Goal: Task Accomplishment & Management: Use online tool/utility

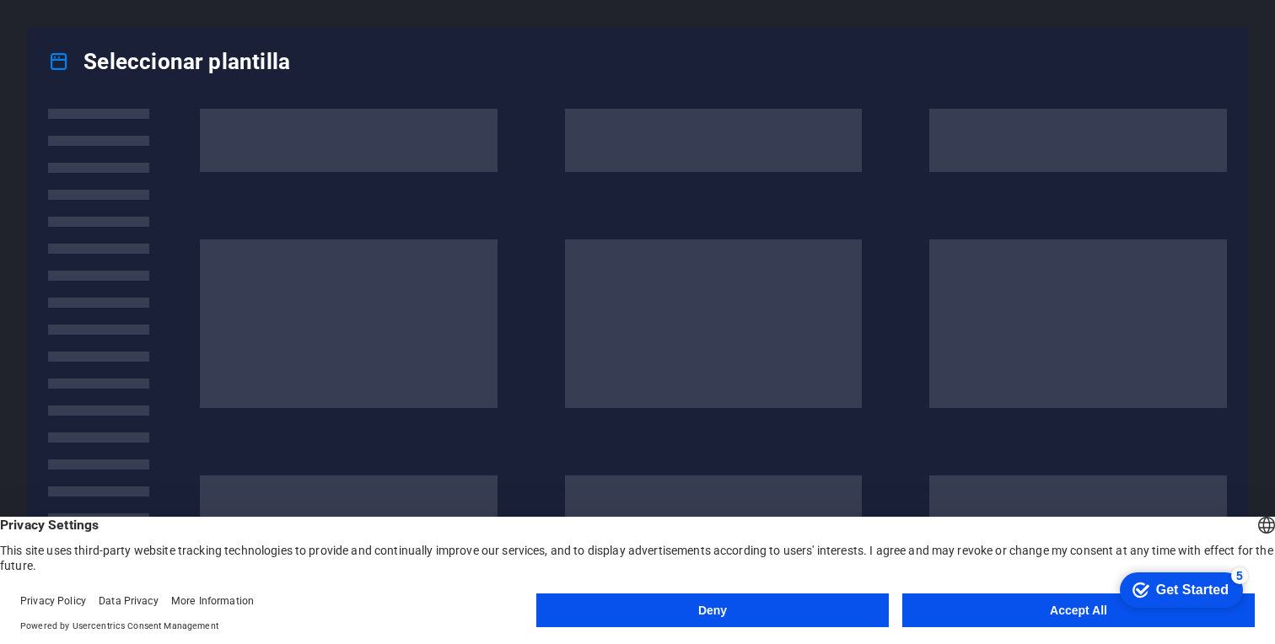
scroll to position [107, 0]
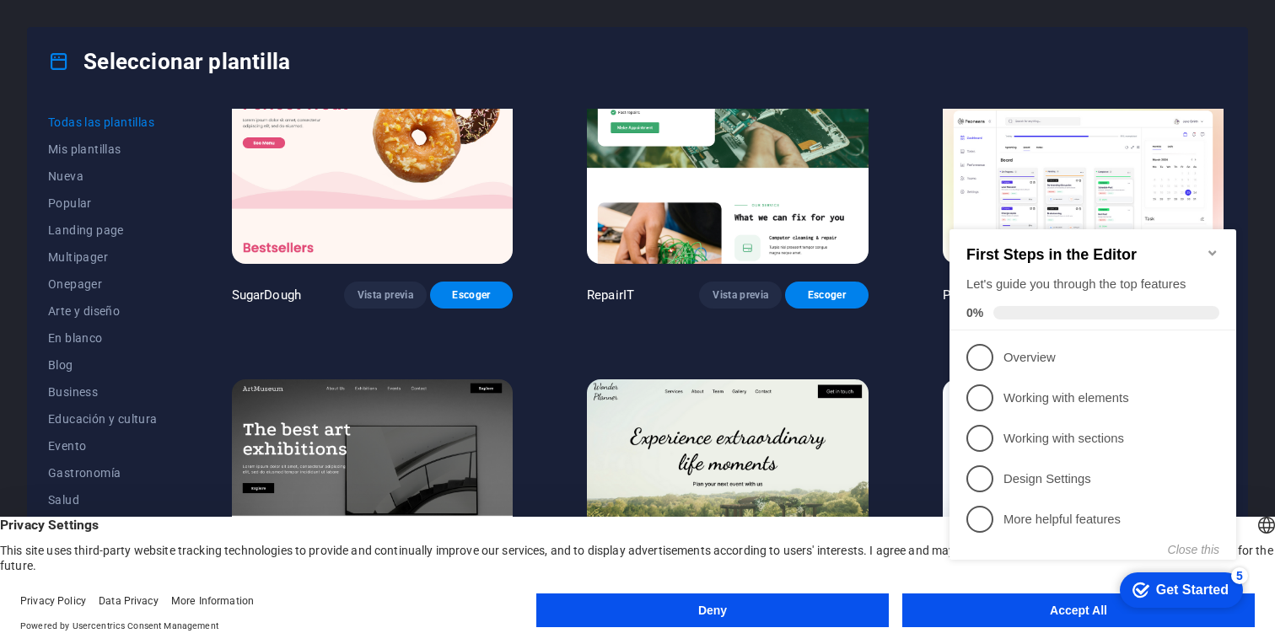
click div "checkmark Get Started 5 First Steps in the Editor Let's guide you through the t…"
click at [1019, 623] on button "Accept All" at bounding box center [1078, 611] width 353 height 34
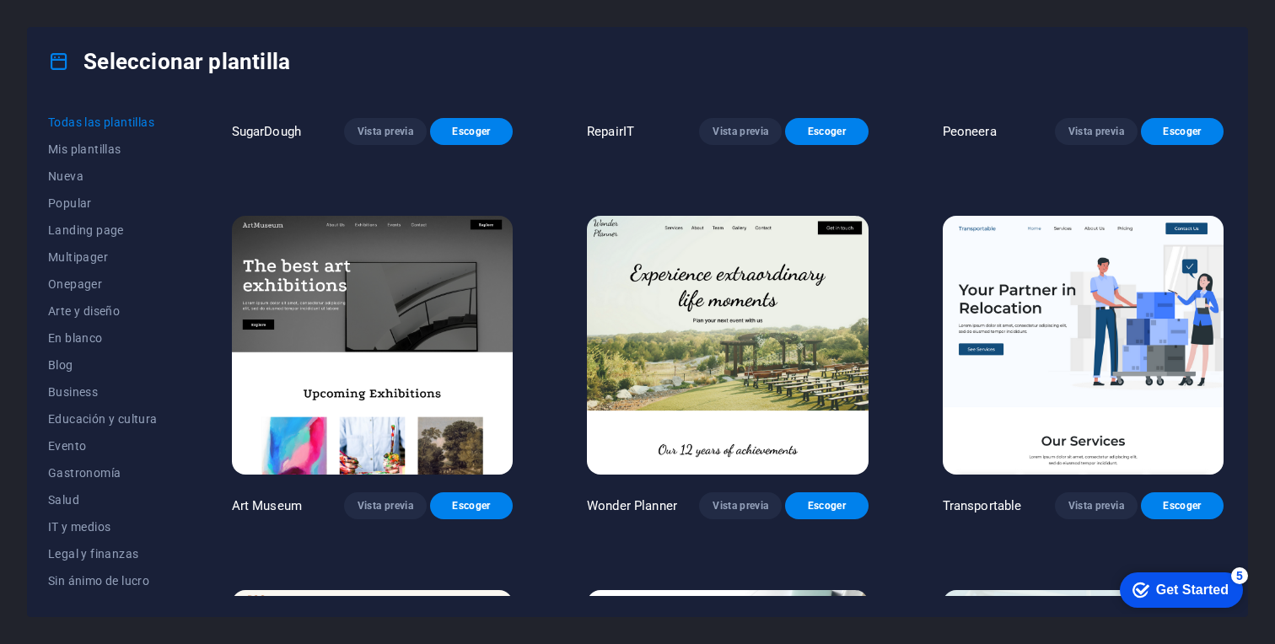
scroll to position [305, 0]
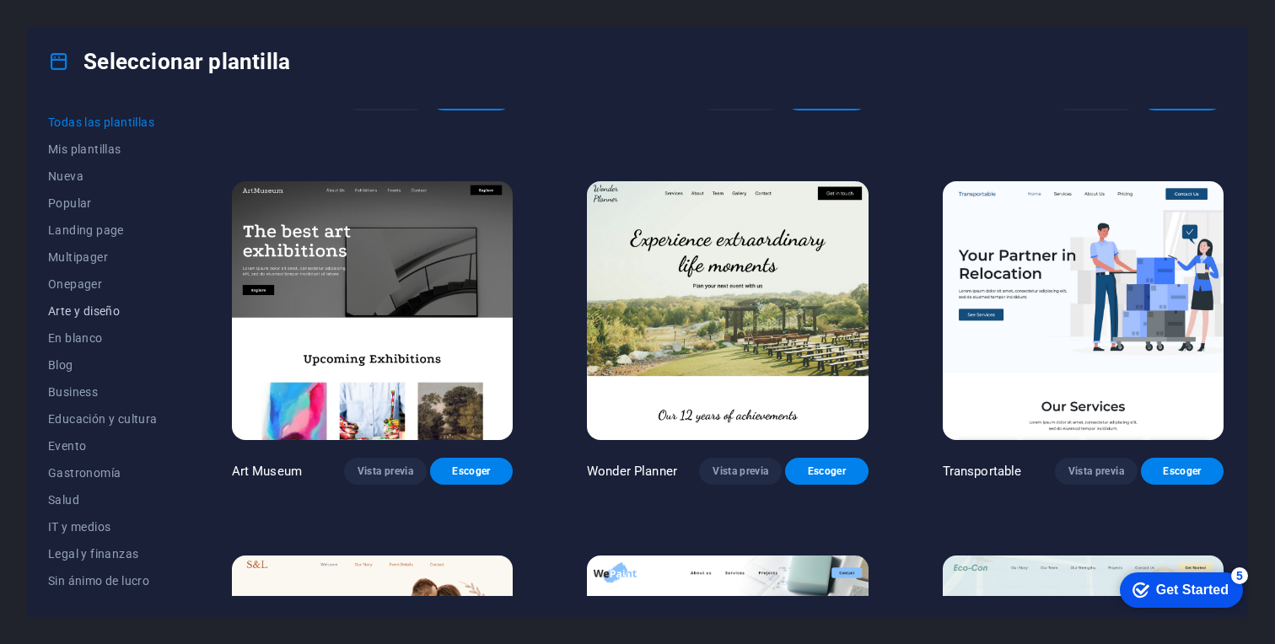
click at [90, 310] on span "Arte y diseño" at bounding box center [103, 310] width 110 height 13
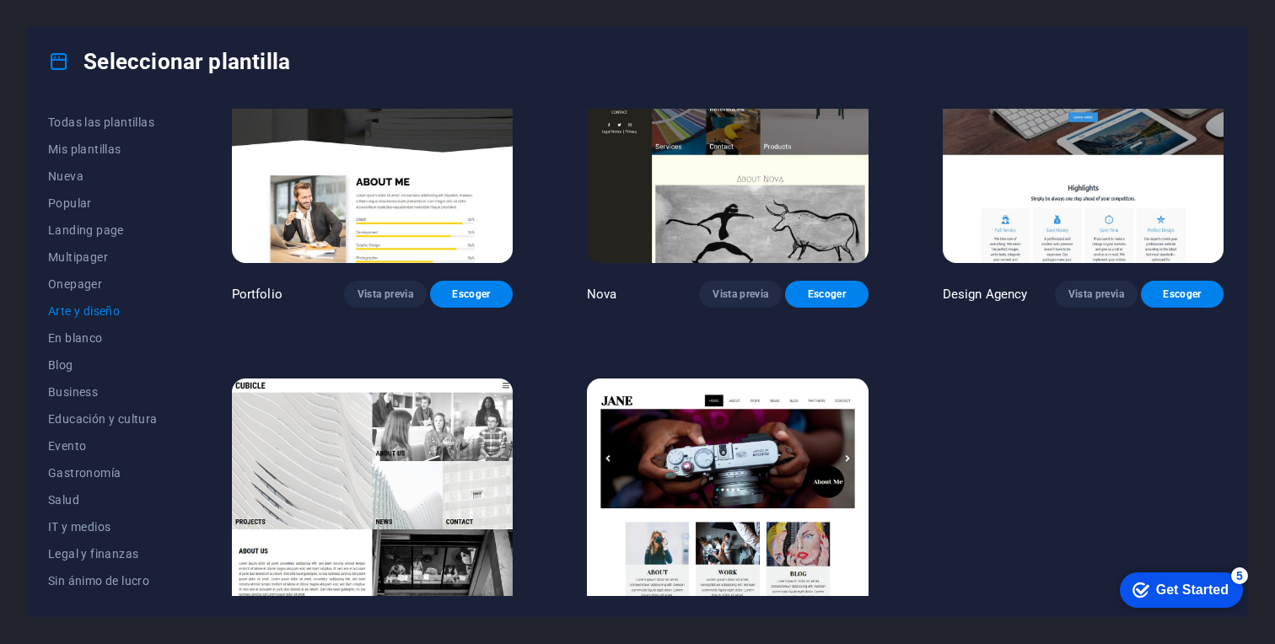
scroll to position [1307, 0]
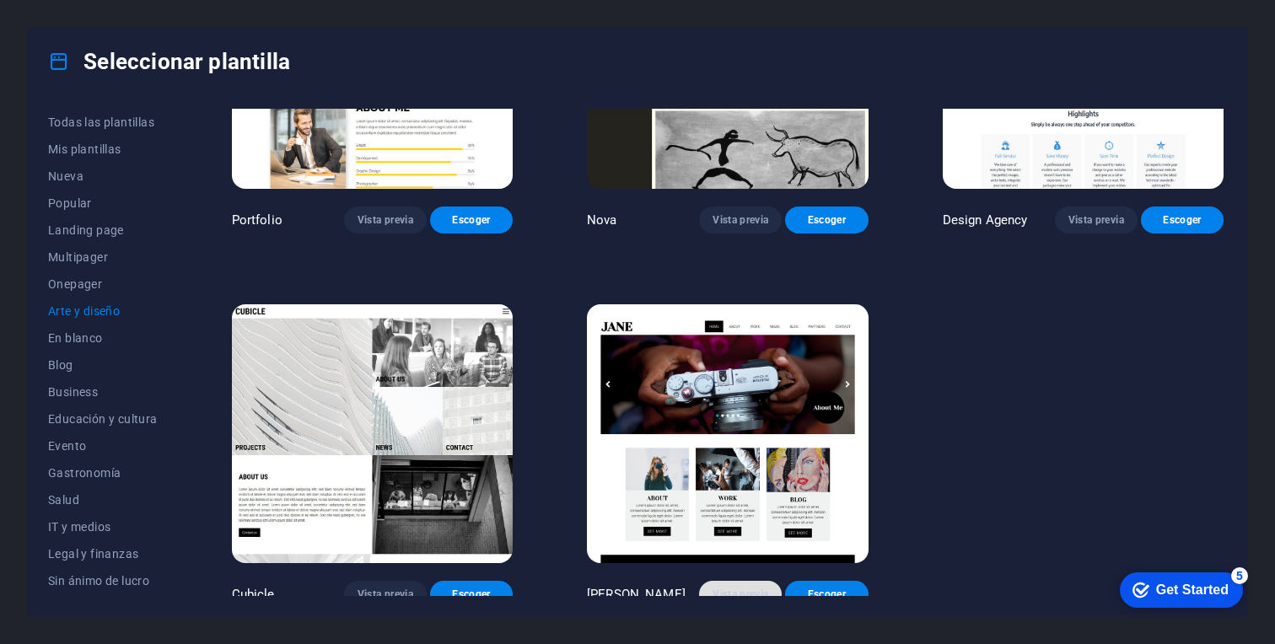
click at [755, 588] on span "Vista previa" at bounding box center [741, 594] width 56 height 13
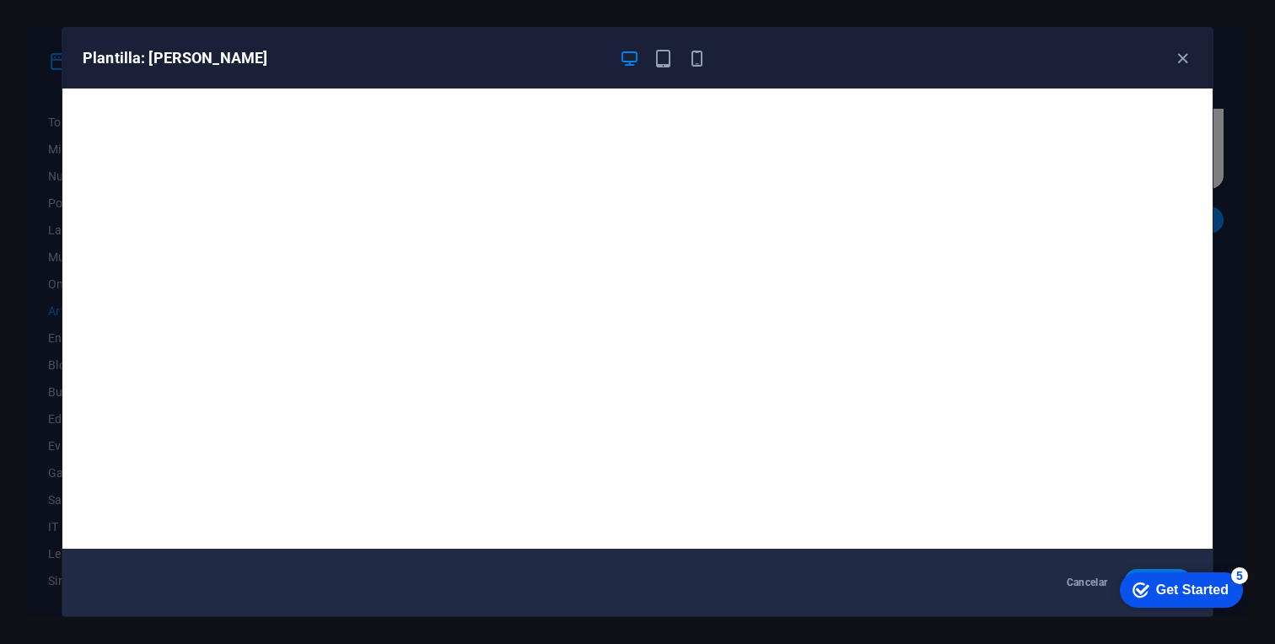
scroll to position [3, 0]
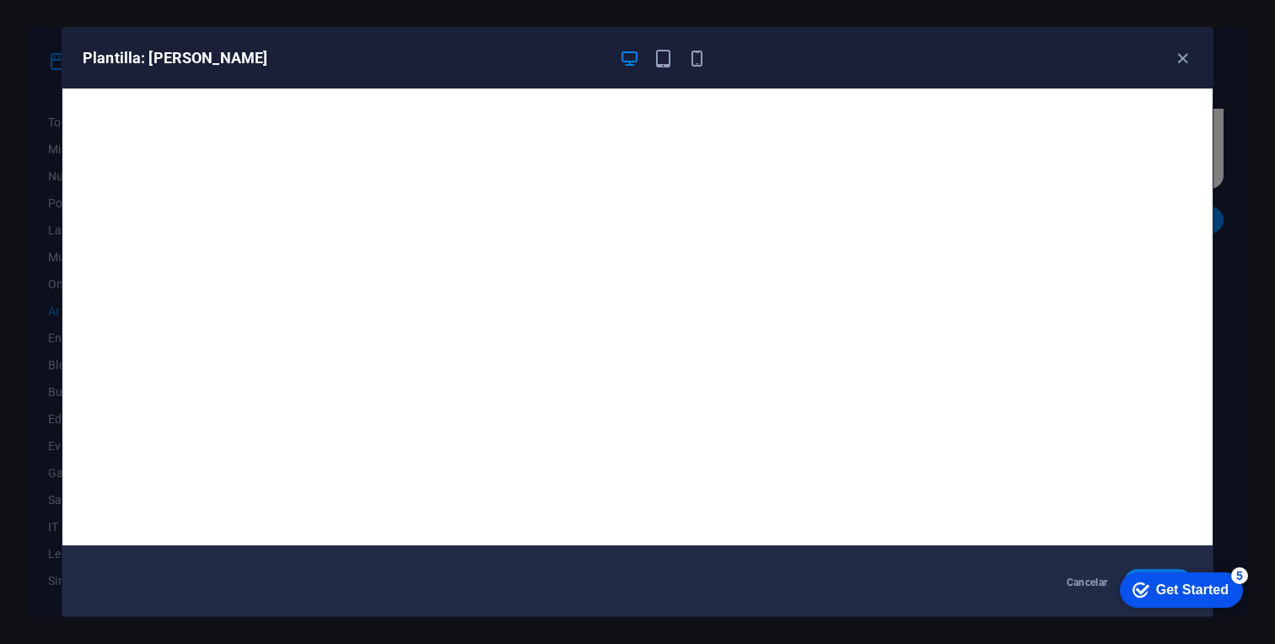
click at [1183, 68] on div "Plantilla: Jane" at bounding box center [637, 58] width 1150 height 61
click at [1183, 62] on icon "button" at bounding box center [1182, 58] width 19 height 19
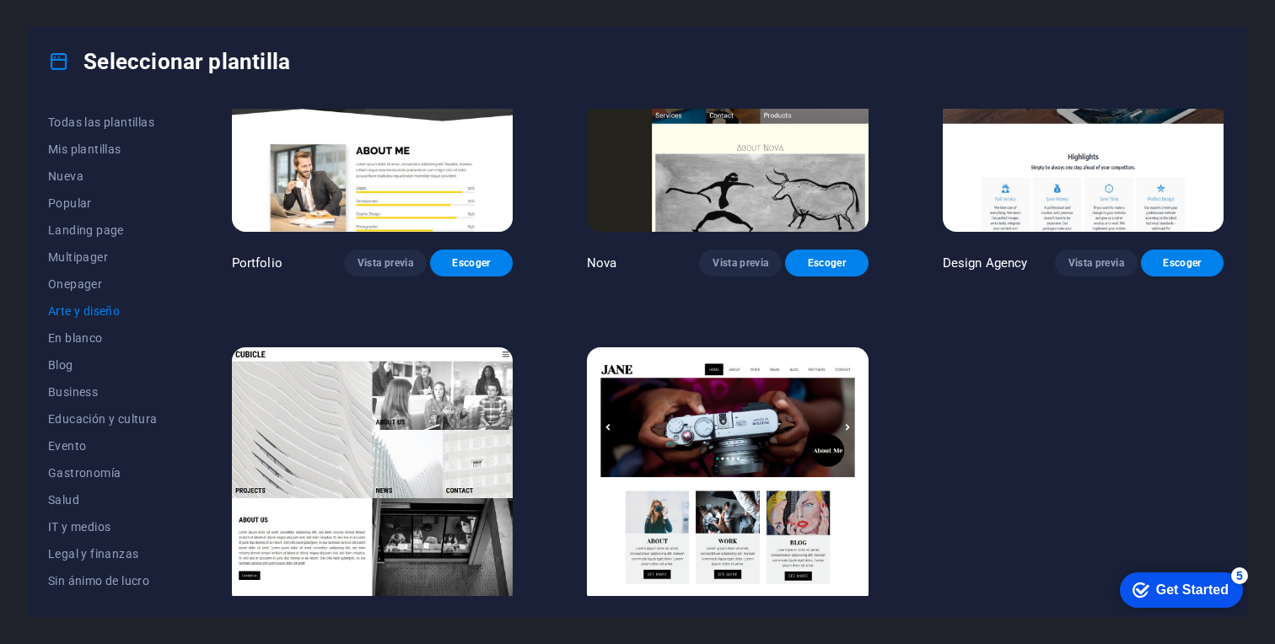
scroll to position [1262, 0]
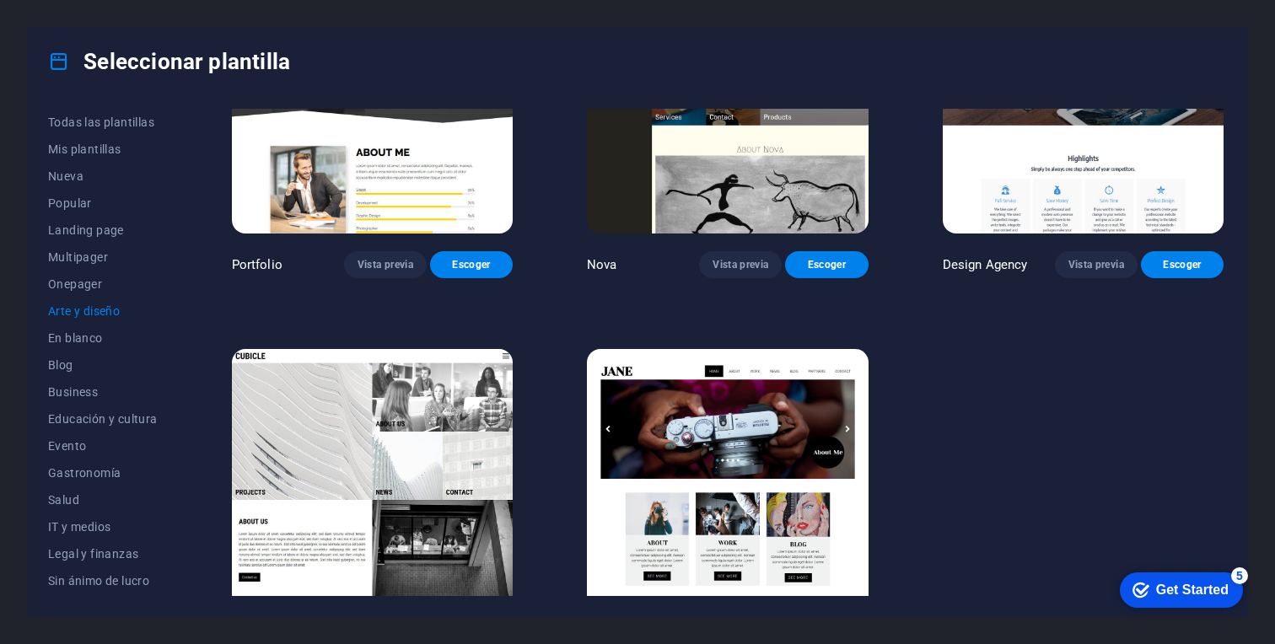
click at [451, 515] on img at bounding box center [372, 478] width 281 height 259
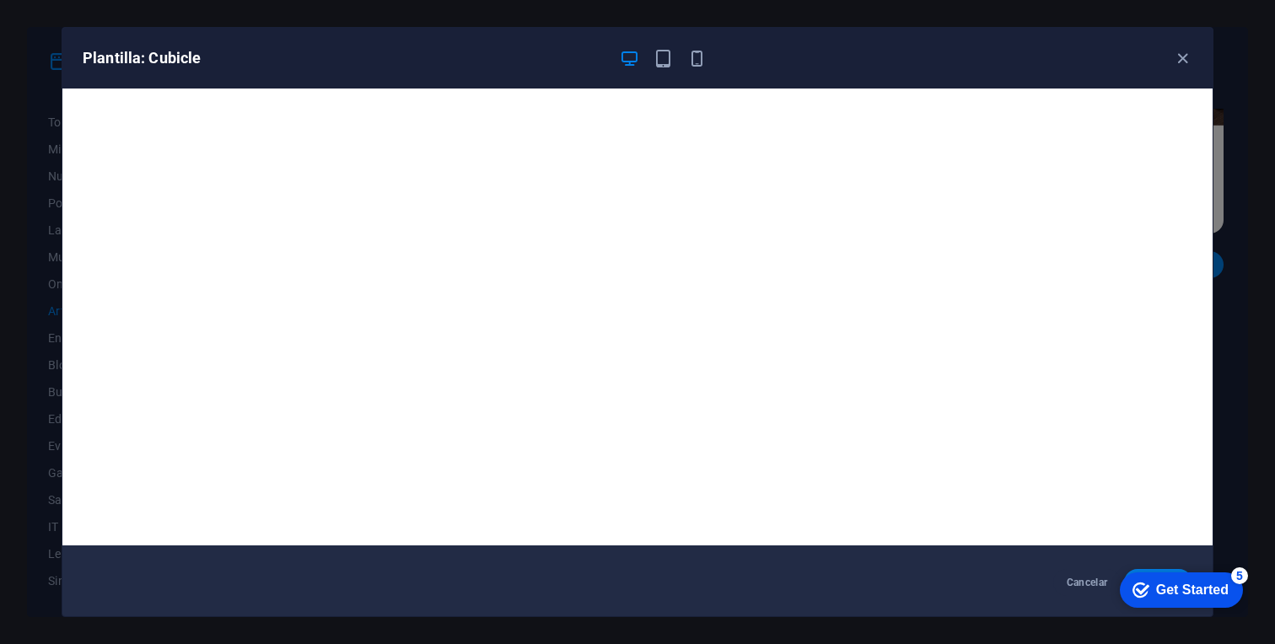
scroll to position [0, 0]
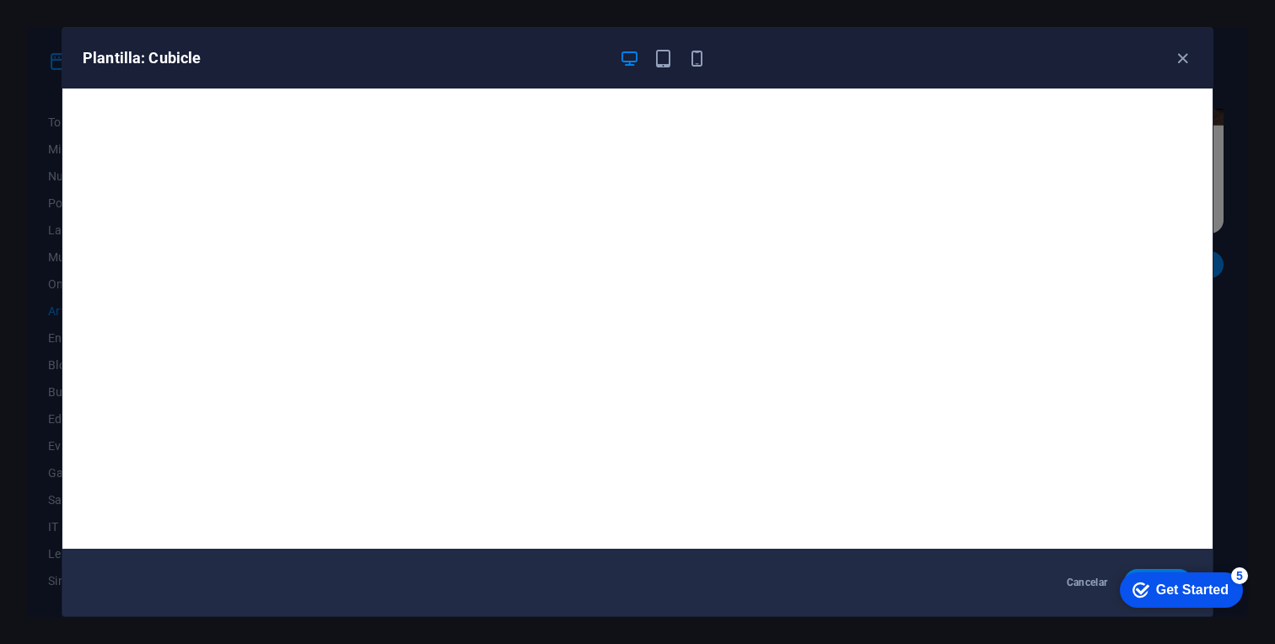
click at [1180, 44] on div "Plantilla: Cubicle" at bounding box center [637, 58] width 1150 height 61
click at [1180, 49] on icon "button" at bounding box center [1182, 58] width 19 height 19
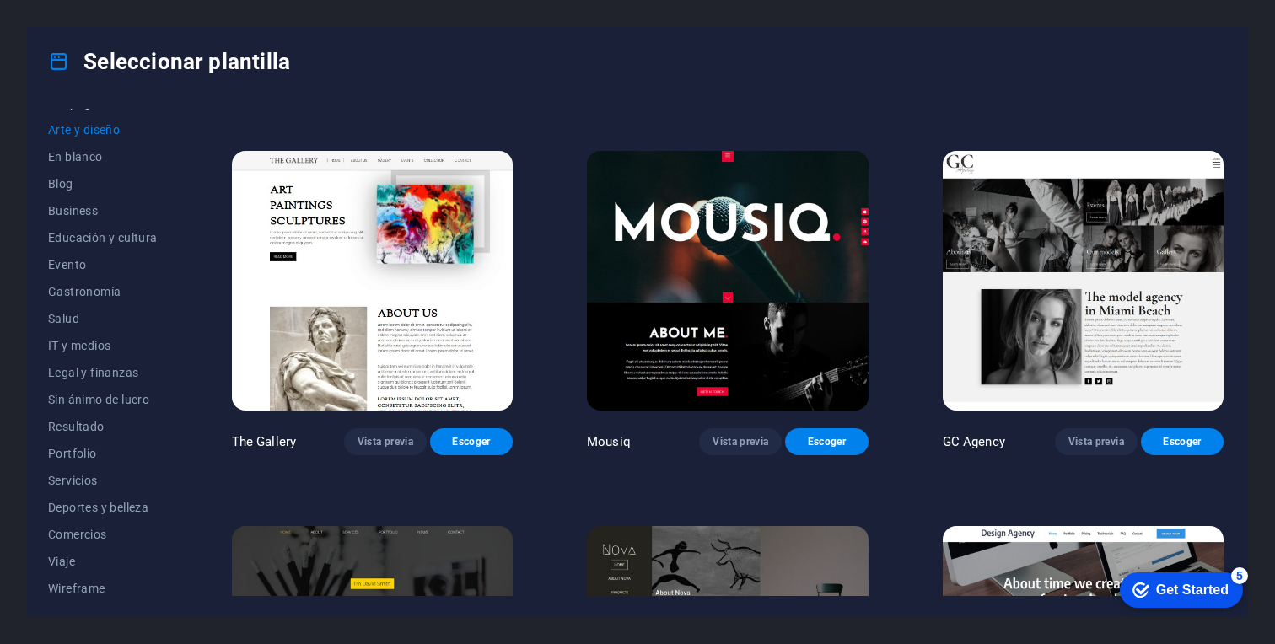
scroll to position [187, 0]
click at [79, 445] on span "Portfolio" at bounding box center [103, 447] width 110 height 13
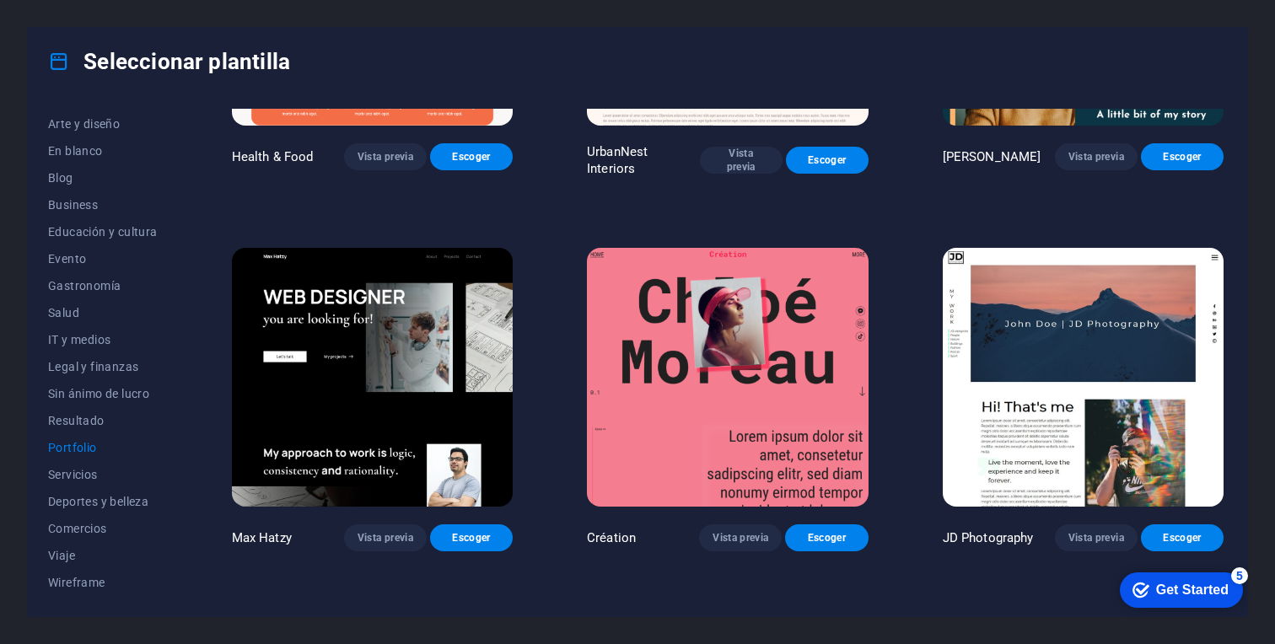
scroll to position [260, 0]
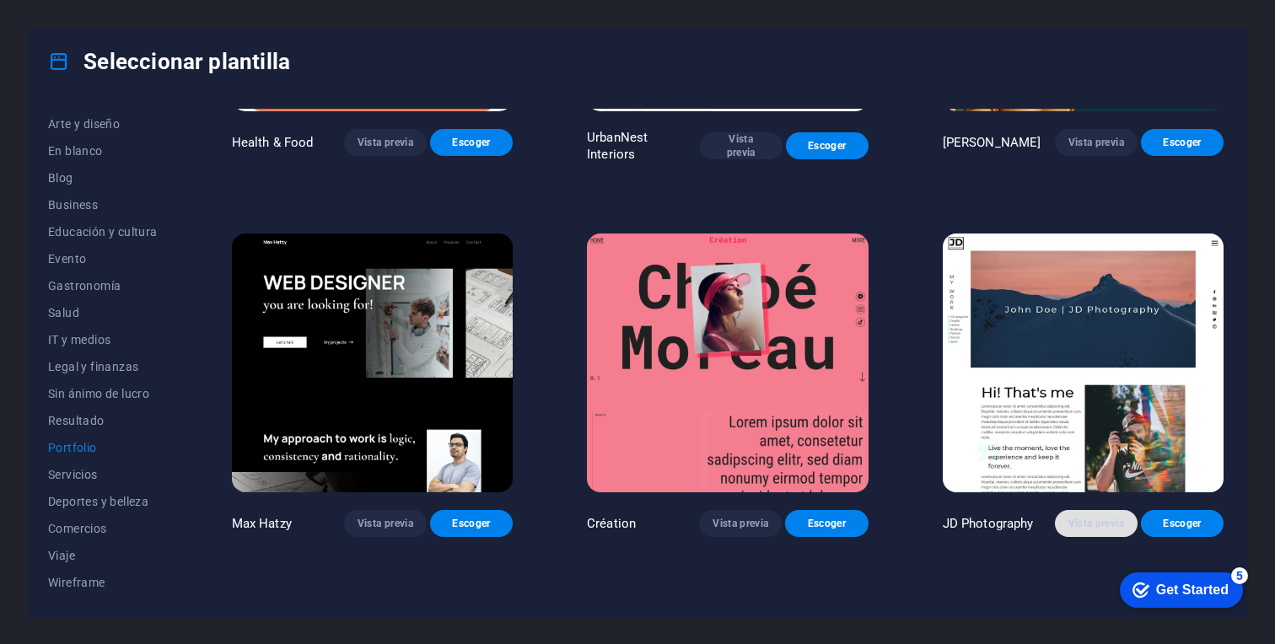
click at [1096, 527] on button "Vista previa" at bounding box center [1096, 523] width 83 height 27
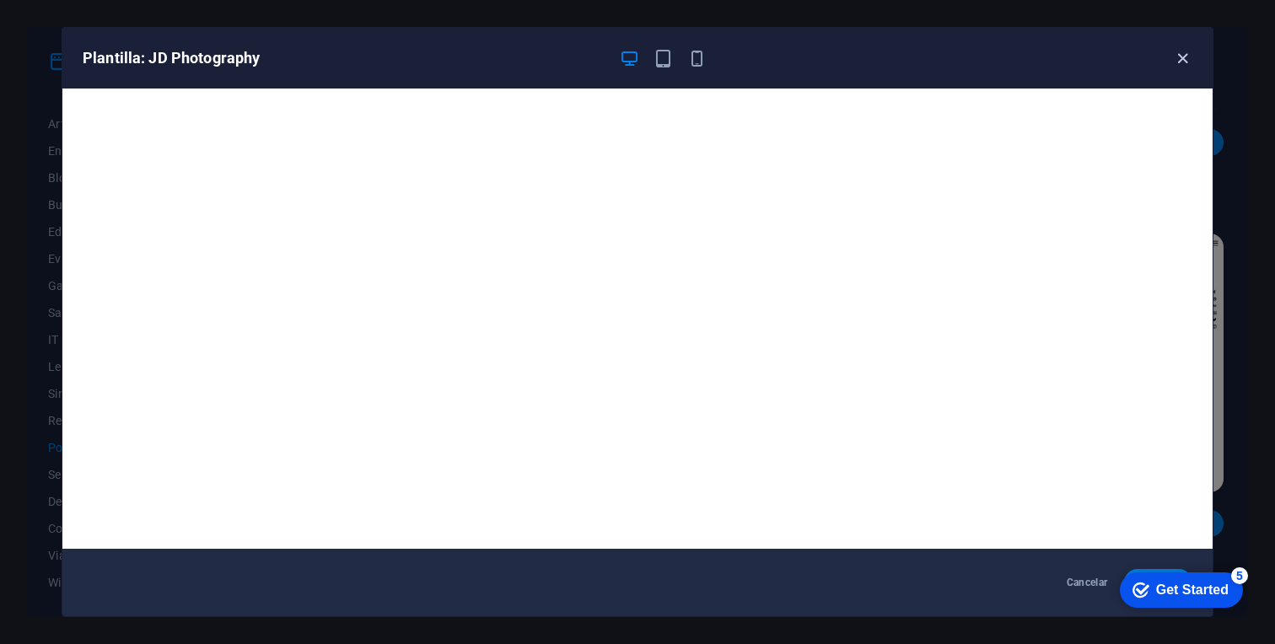
click at [1182, 52] on icon "button" at bounding box center [1182, 58] width 19 height 19
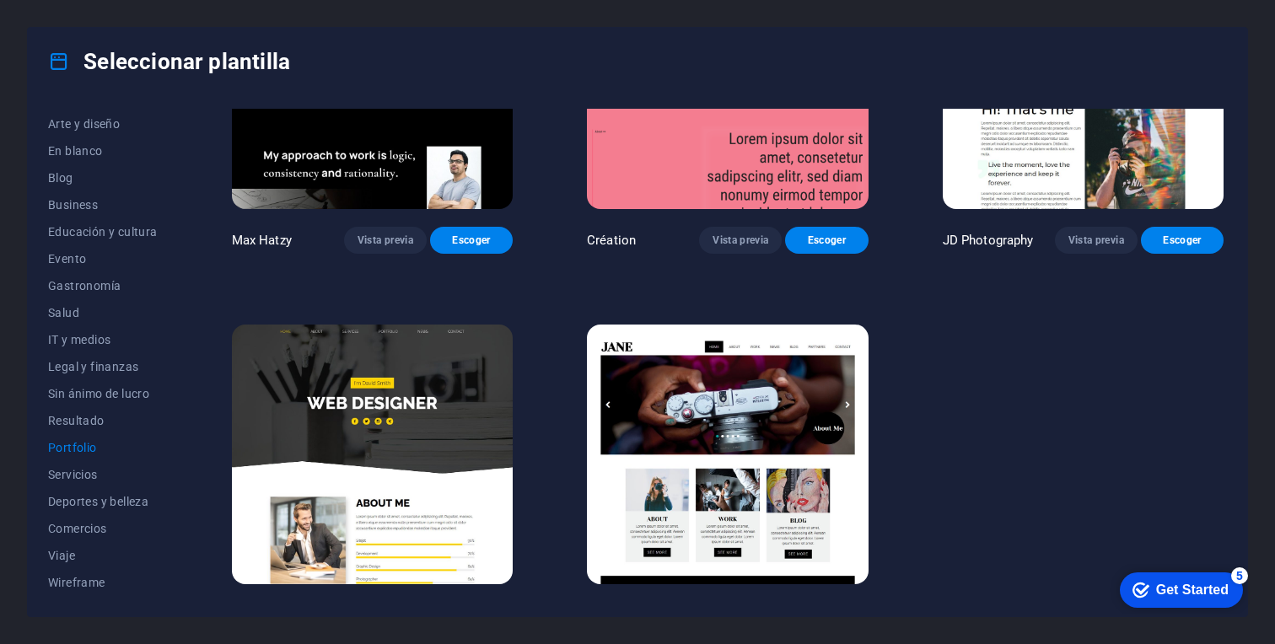
scroll to position [568, 0]
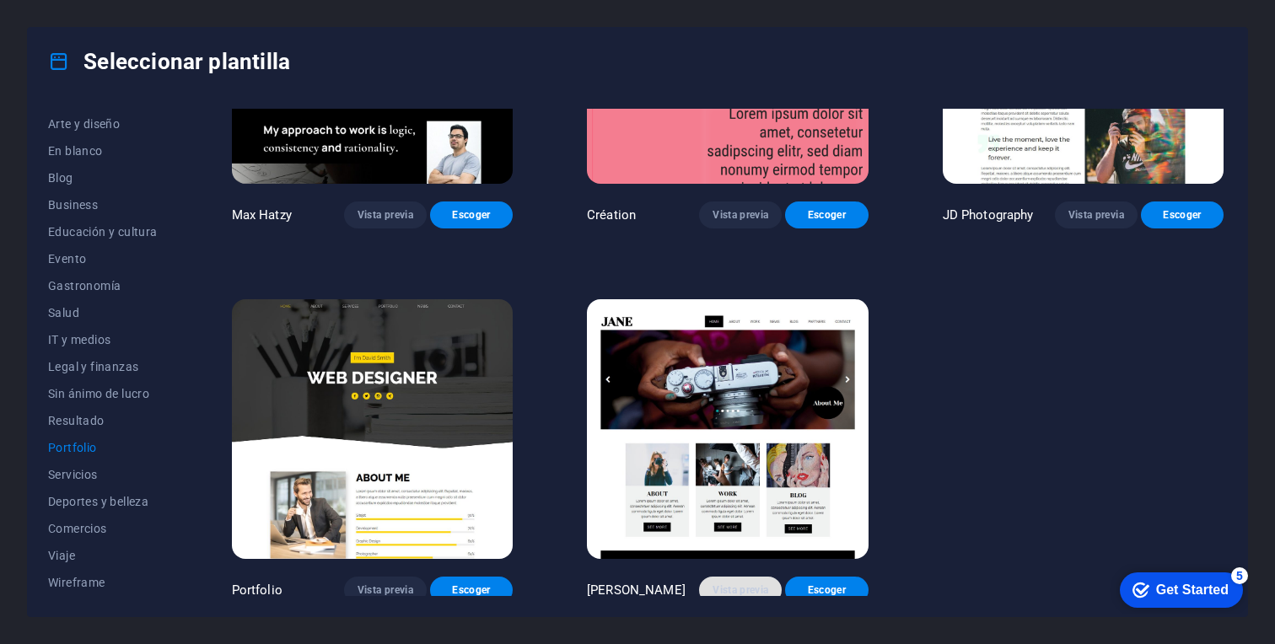
click at [746, 584] on span "Vista previa" at bounding box center [741, 590] width 56 height 13
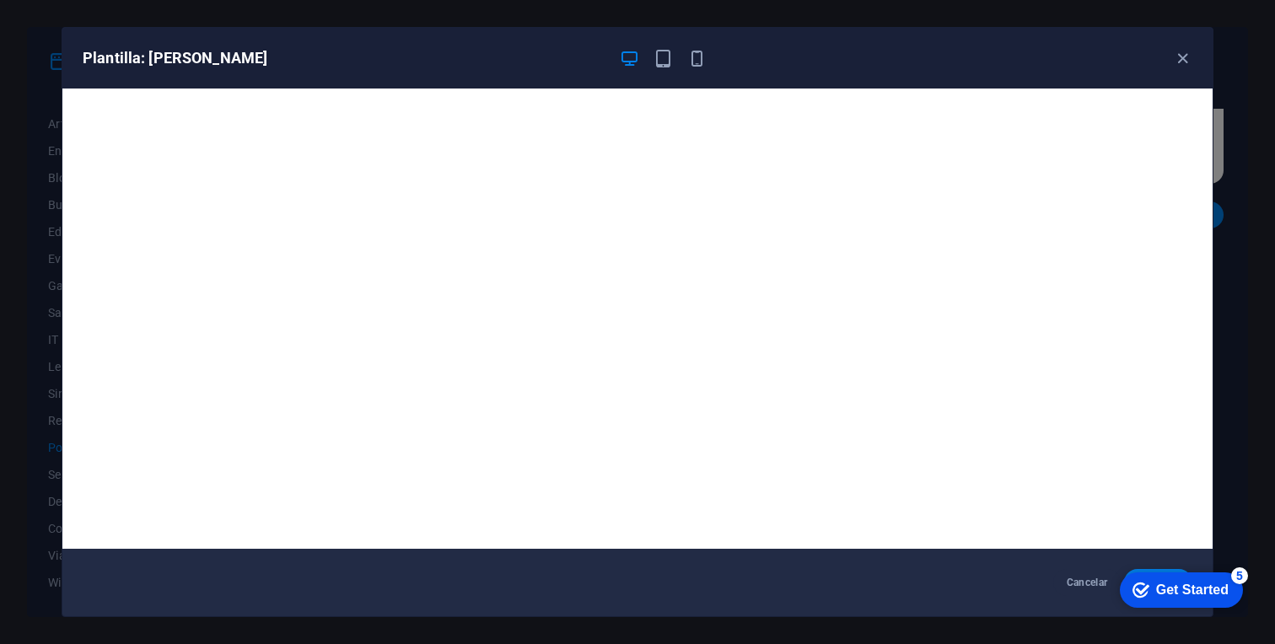
click at [714, 57] on div "Plantilla: Jane" at bounding box center [628, 58] width 1090 height 20
click at [702, 57] on icon "button" at bounding box center [696, 58] width 19 height 19
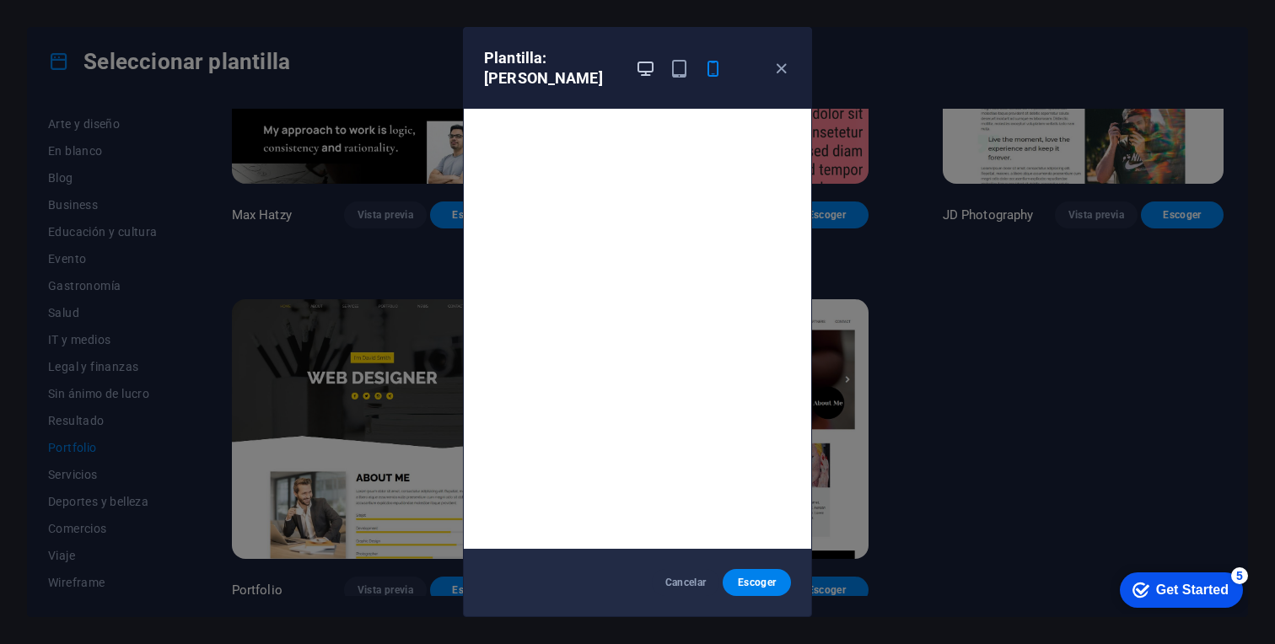
click at [649, 59] on icon "button" at bounding box center [645, 68] width 19 height 19
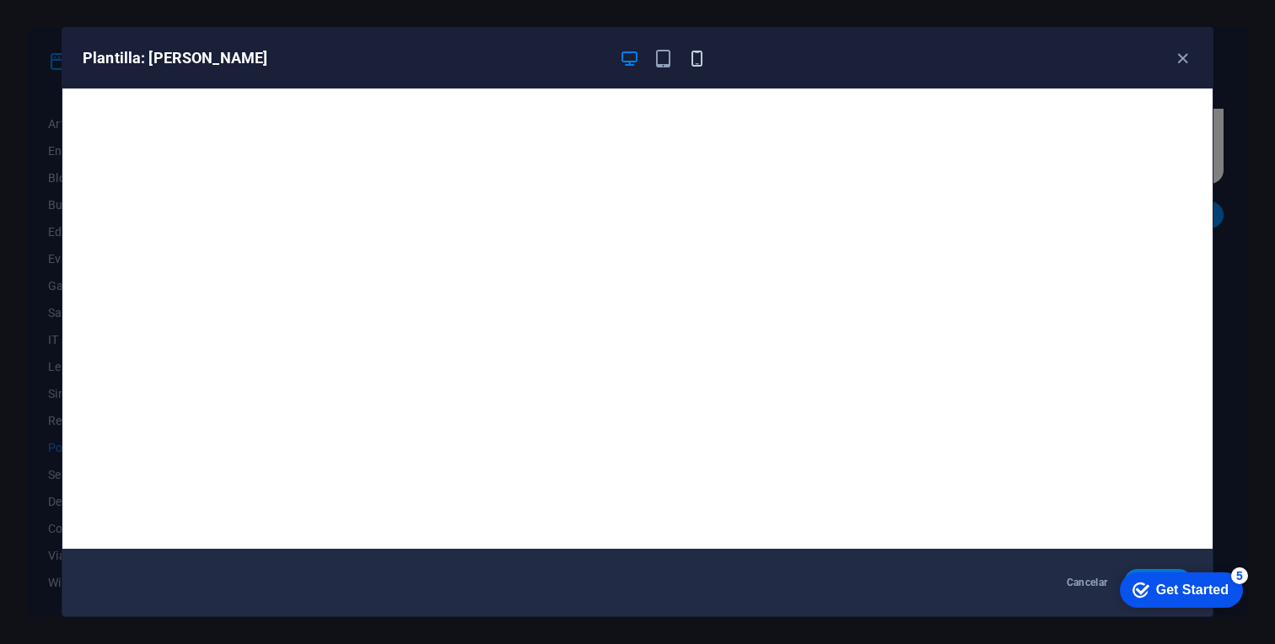
click at [692, 57] on icon "button" at bounding box center [696, 58] width 19 height 19
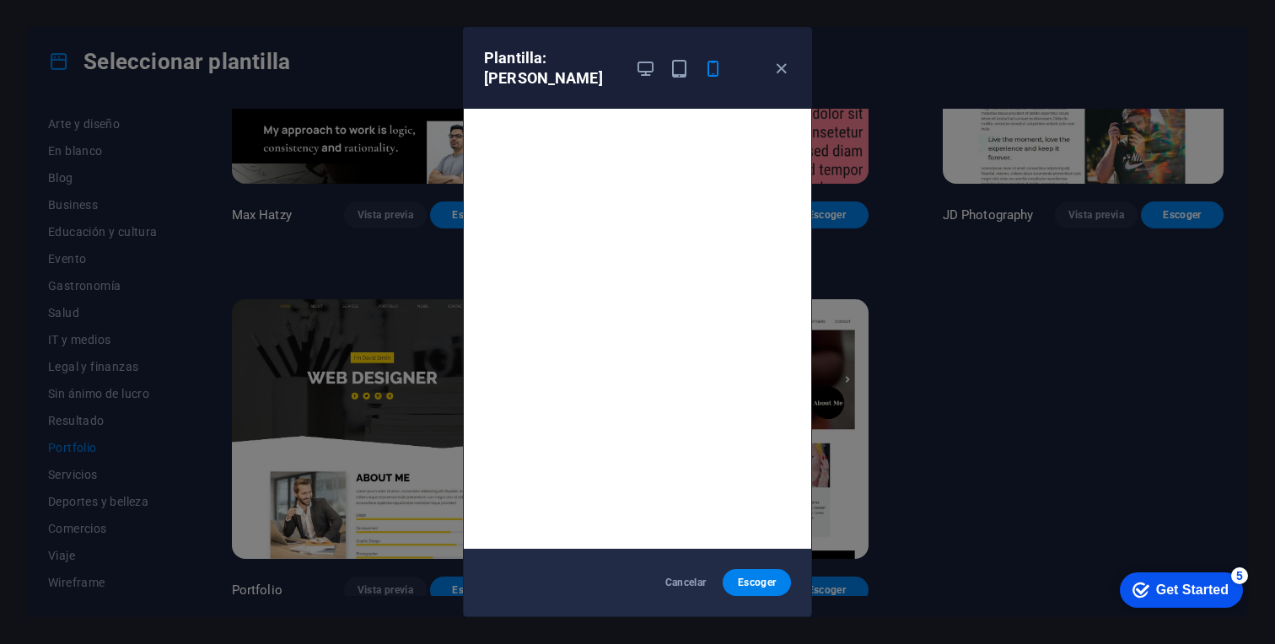
click at [773, 43] on div "Plantilla: Jane" at bounding box center [638, 68] width 348 height 81
click at [776, 63] on icon "button" at bounding box center [781, 68] width 19 height 19
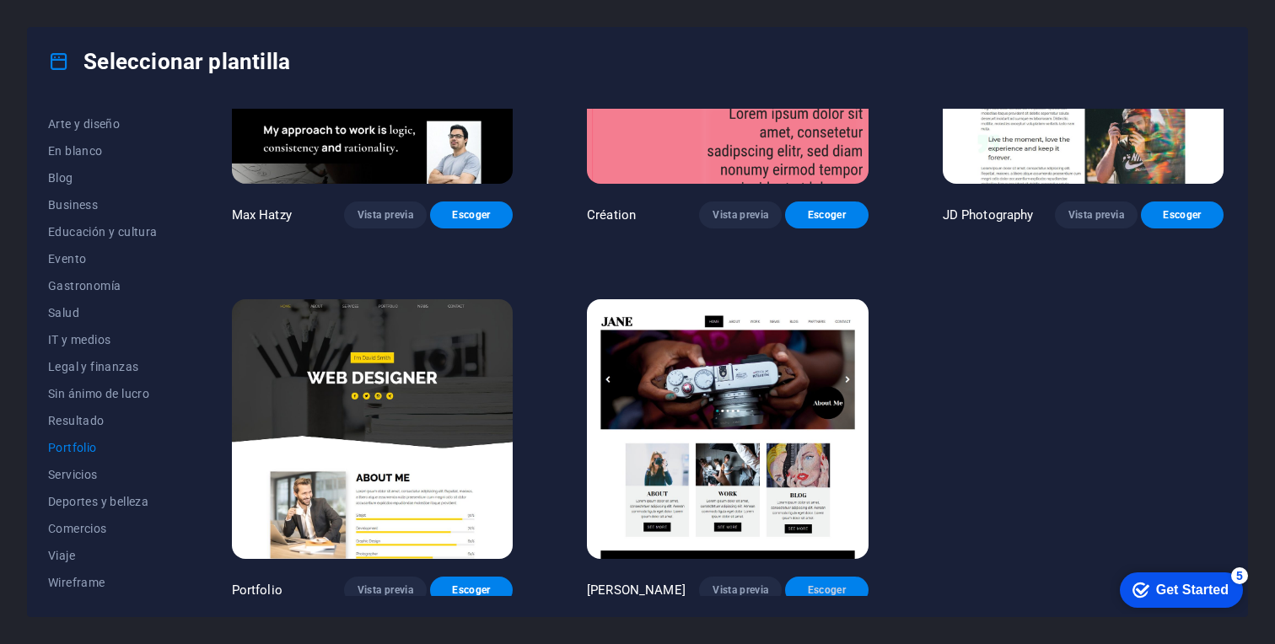
click at [808, 584] on span "Escoger" at bounding box center [827, 590] width 56 height 13
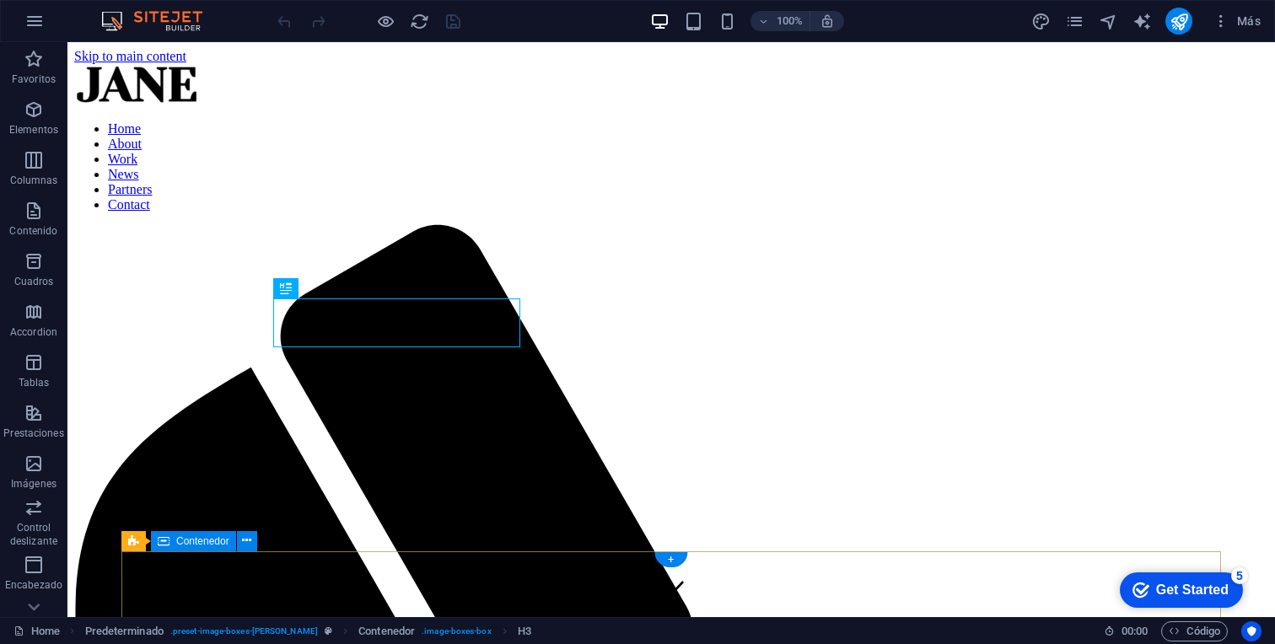
scroll to position [609, 0]
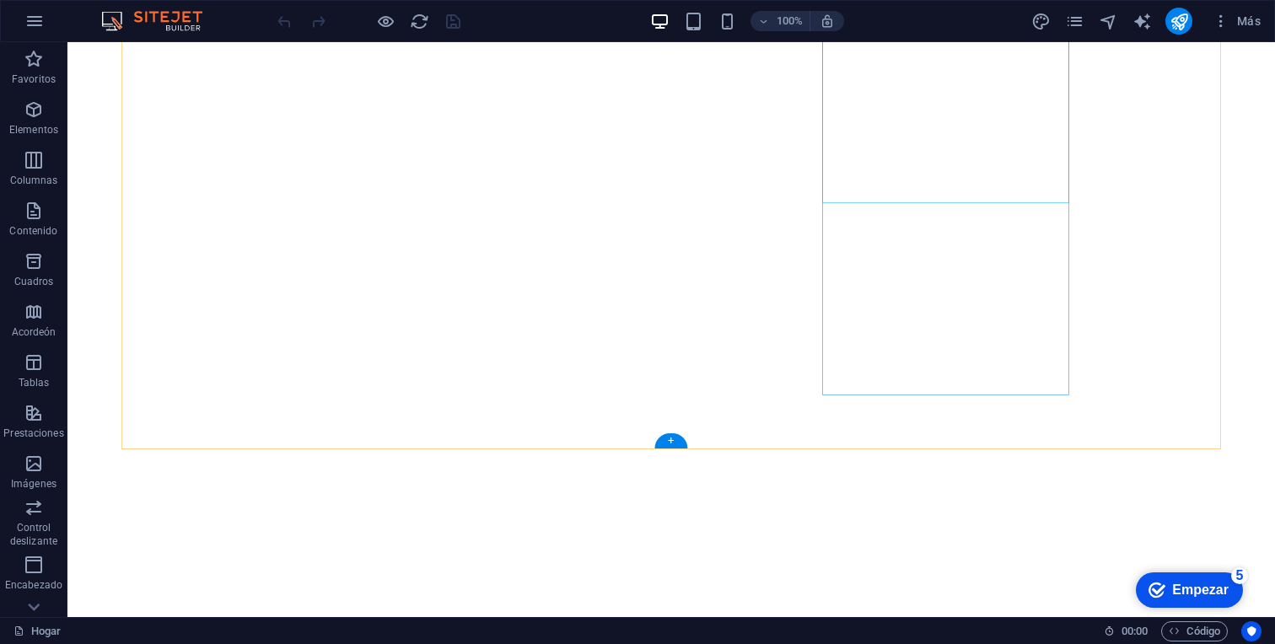
scroll to position [796, 0]
